Goal: Transaction & Acquisition: Purchase product/service

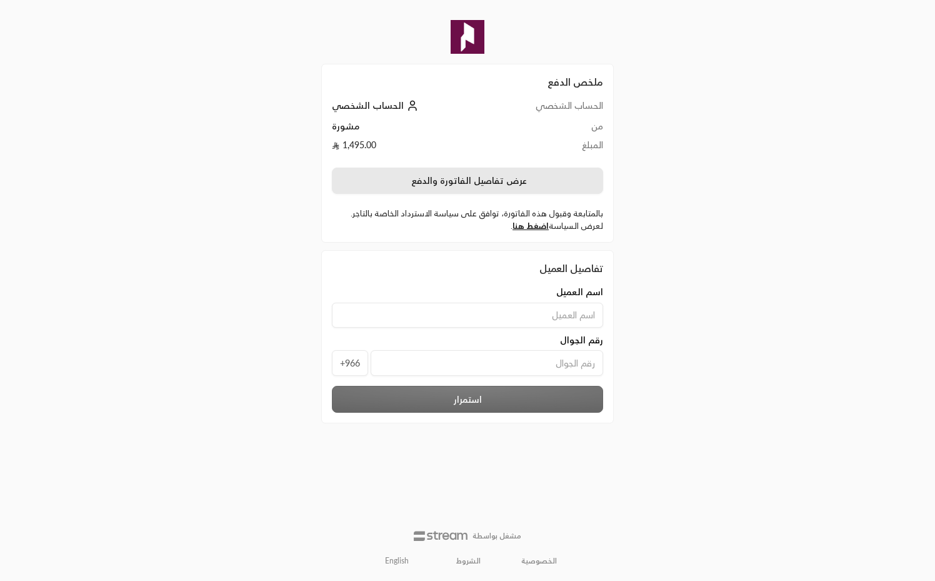
click at [501, 185] on button "عرض تفاصيل الفاتورة والدفع" at bounding box center [467, 181] width 271 height 26
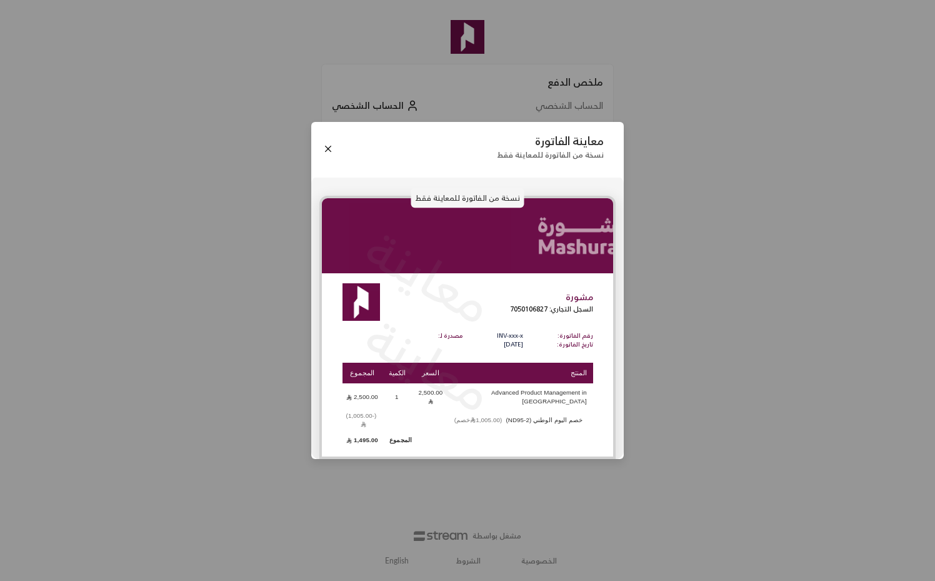
click at [319, 158] on div "معاينة الفاتورة نسخة من الفاتورة للمعاينة فقط" at bounding box center [467, 148] width 313 height 53
click at [326, 156] on button "Close" at bounding box center [328, 149] width 14 height 14
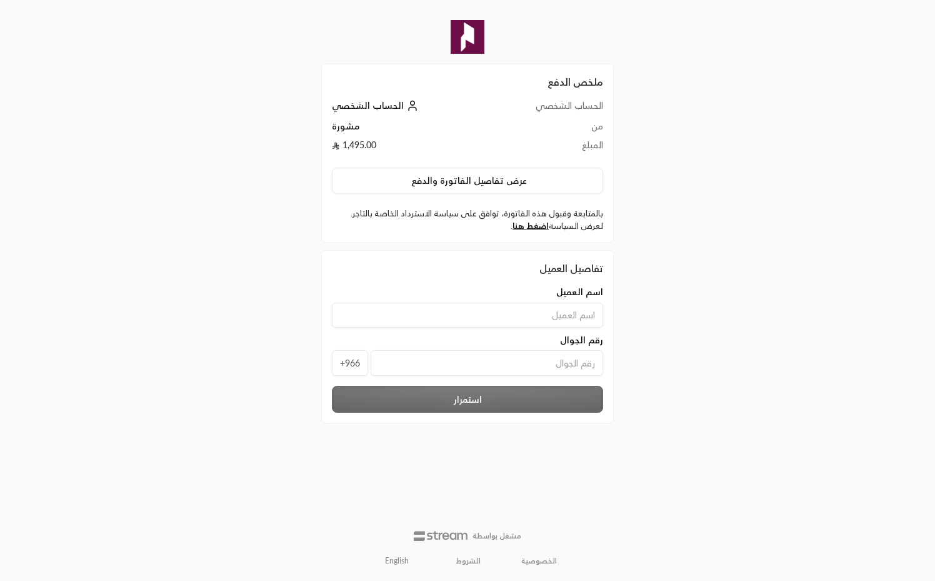
click at [377, 104] on span "الحساب الشخصي" at bounding box center [368, 105] width 72 height 11
click at [568, 315] on input at bounding box center [467, 315] width 271 height 25
type input "slgkh"
type input "سملنا"
type input "[PERSON_NAME]"
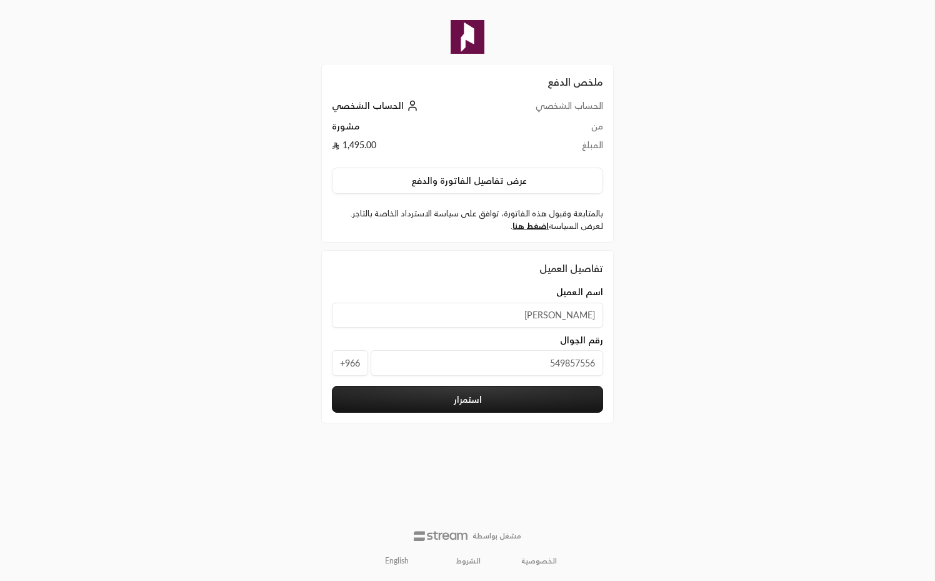
type input "549857556"
click at [616, 371] on div "تفاصيل العميل اسم العميل [PERSON_NAME] رقم الجوال [PHONE_NUMBER] استمرار" at bounding box center [467, 333] width 305 height 181
click at [449, 402] on button "استمرار" at bounding box center [467, 399] width 271 height 27
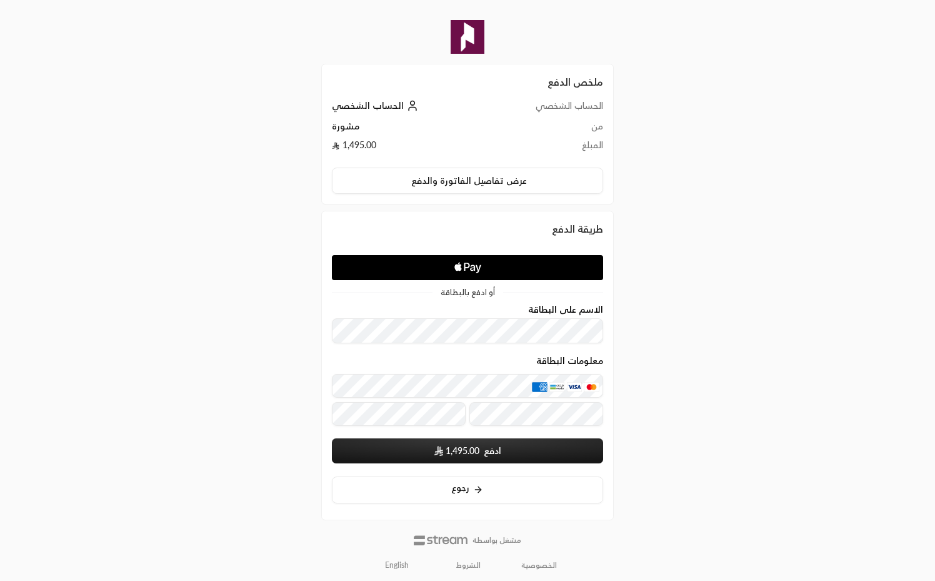
scroll to position [5, 0]
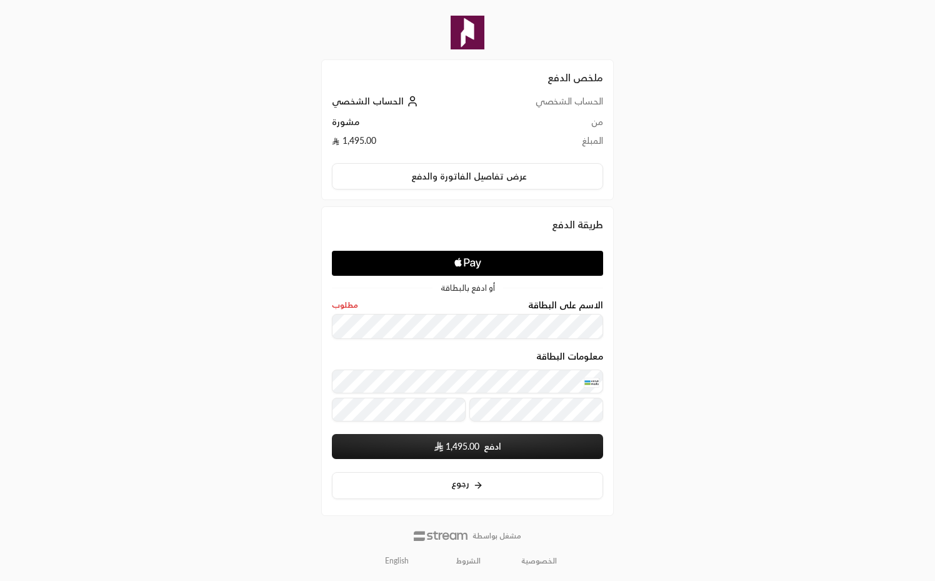
click at [234, 364] on div "ملخص الدفع الحساب الشخصي الحساب الشخصي من مشورة المبلغ 1,495.00 عرض تفاصيل الفا…" at bounding box center [468, 288] width 468 height 585
click at [419, 435] on button "ادفع 1,495.00" at bounding box center [467, 446] width 271 height 25
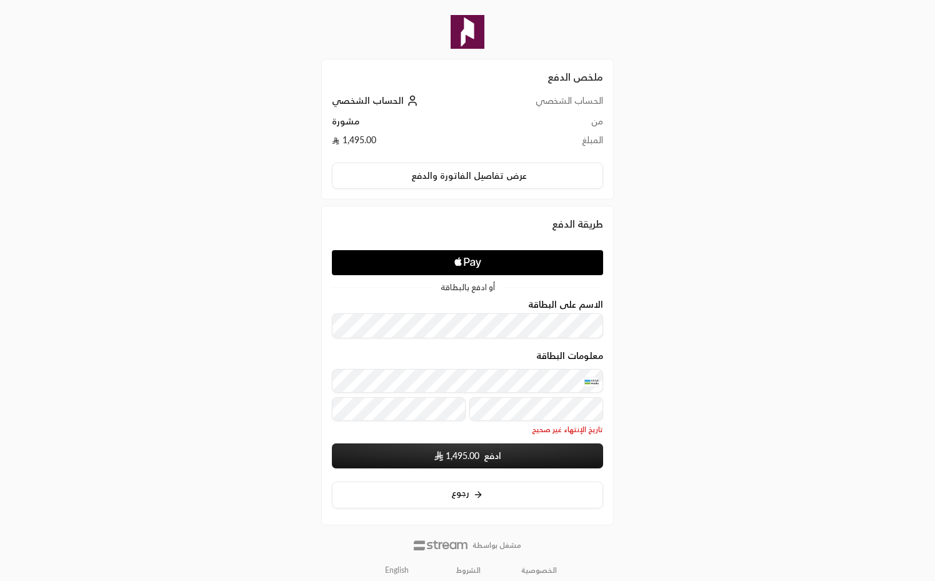
click at [426, 451] on button "ادفع 1,495.00" at bounding box center [467, 455] width 271 height 25
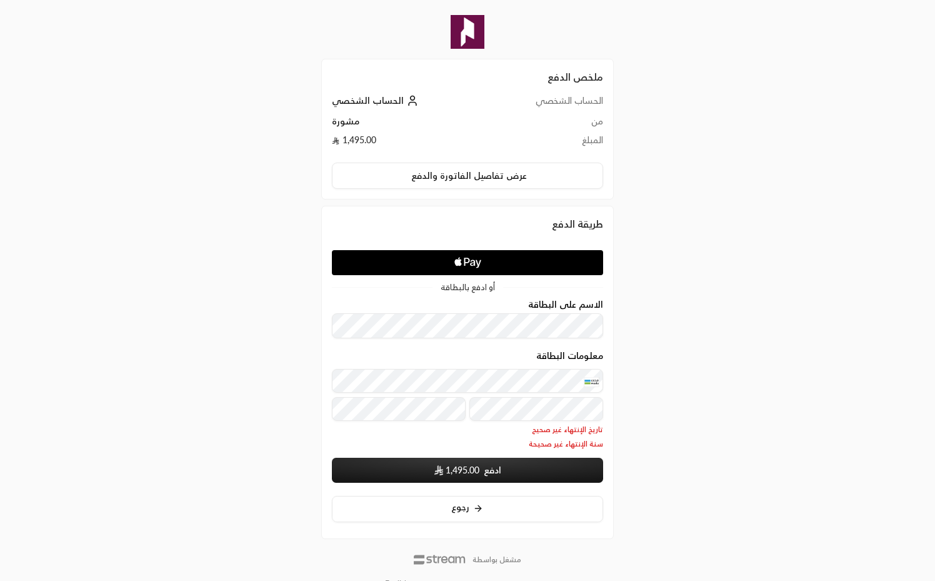
click at [633, 414] on div "ملخص الدفع الحساب الشخصي الحساب الشخصي من مشورة المبلغ 1,495.00 عرض تفاصيل الفا…" at bounding box center [468, 300] width 468 height 610
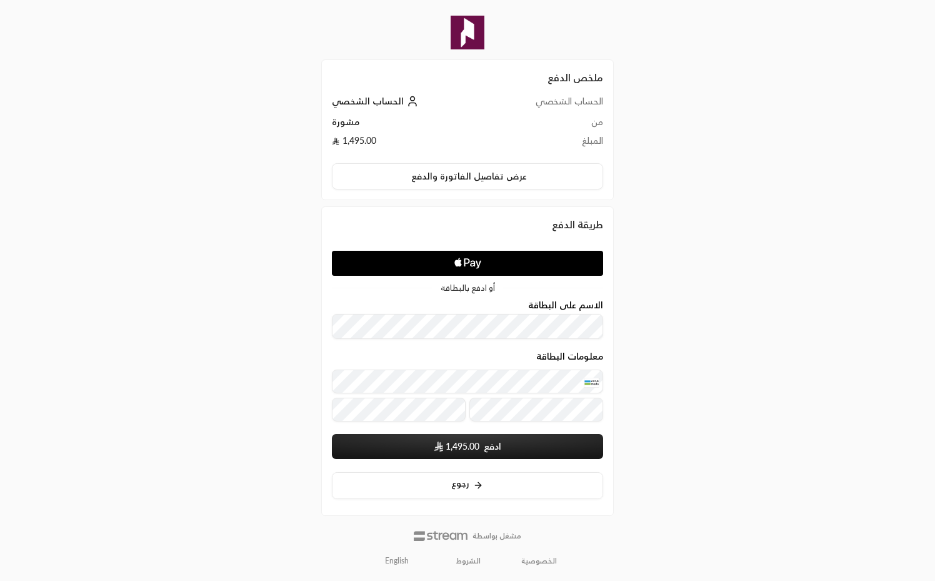
click at [505, 443] on button "ادفع 1,495.00" at bounding box center [467, 446] width 271 height 25
